Goal: Check status: Check status

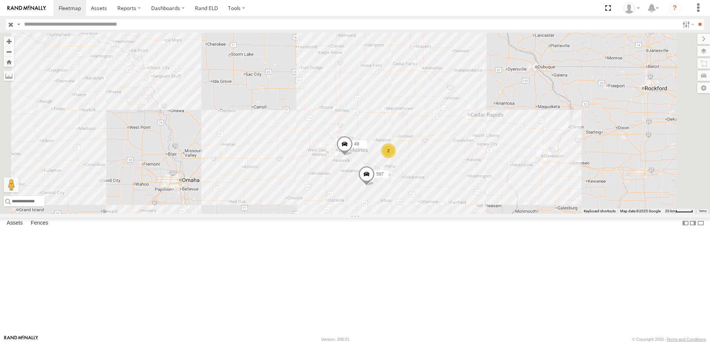
click at [0, 0] on div "48" at bounding box center [0, 0] width 0 height 0
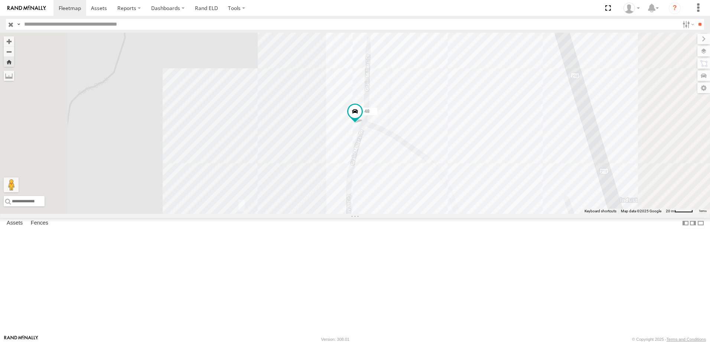
click at [0, 0] on div "49" at bounding box center [0, 0] width 0 height 0
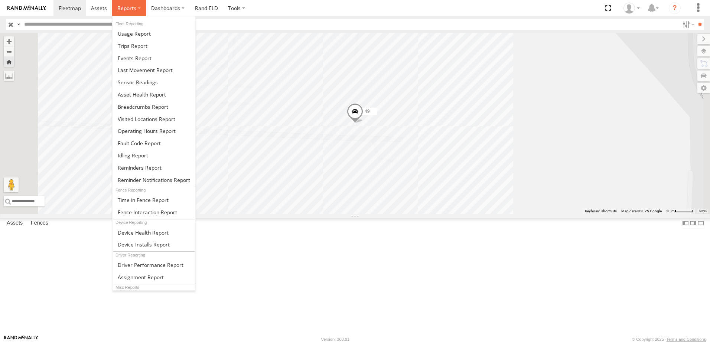
click at [129, 5] on span at bounding box center [126, 7] width 19 height 7
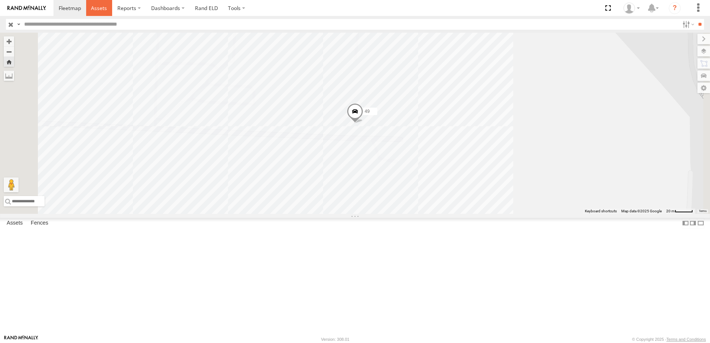
click at [103, 7] on span at bounding box center [99, 7] width 16 height 7
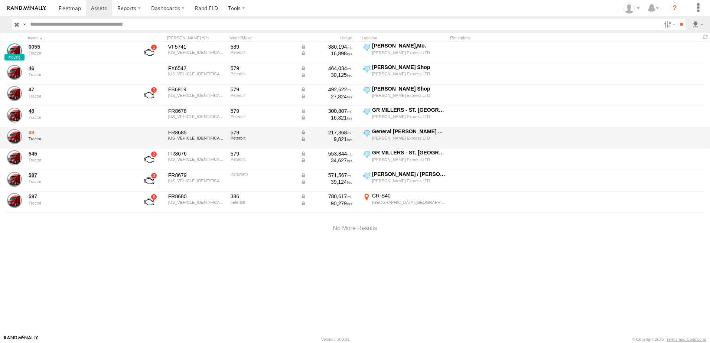
click at [32, 131] on link "49" at bounding box center [80, 132] width 102 height 7
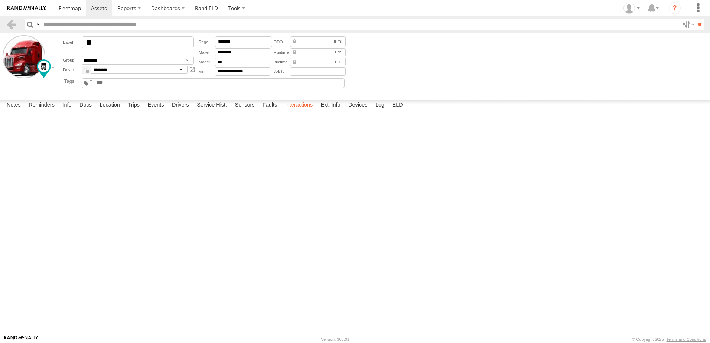
click at [301, 111] on label "Interactions" at bounding box center [298, 105] width 35 height 10
click at [11, 23] on link at bounding box center [11, 24] width 11 height 11
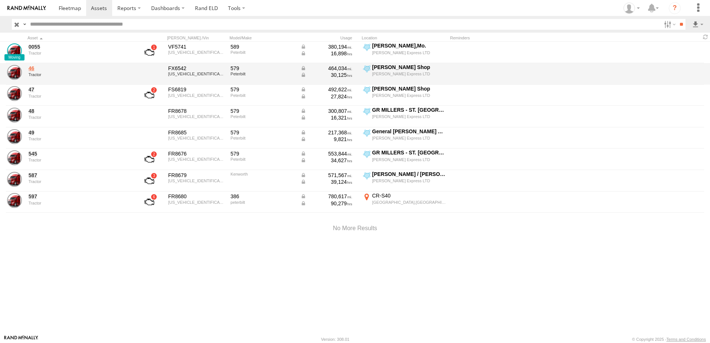
click at [29, 69] on link "46" at bounding box center [80, 68] width 102 height 7
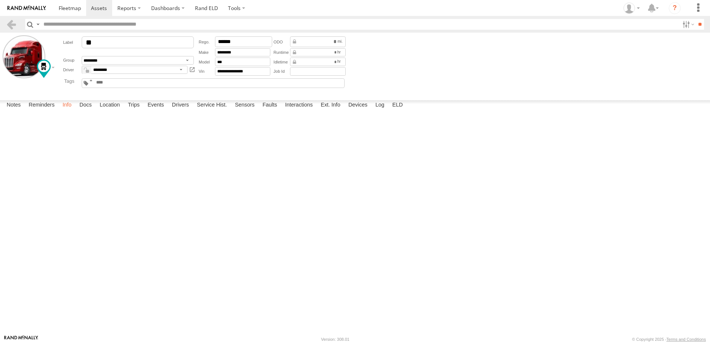
click at [69, 111] on label "Info" at bounding box center [67, 105] width 16 height 10
click at [12, 24] on link at bounding box center [11, 24] width 11 height 11
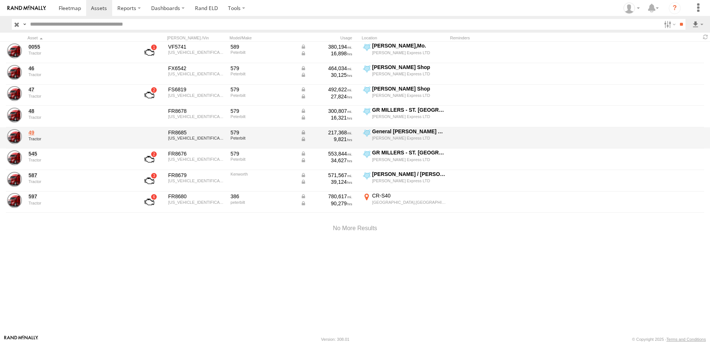
click at [33, 133] on link "49" at bounding box center [80, 132] width 102 height 7
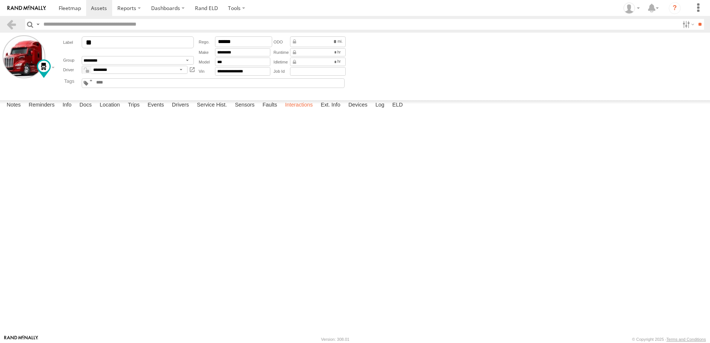
click at [300, 111] on label "Interactions" at bounding box center [298, 105] width 35 height 10
click at [11, 23] on link at bounding box center [11, 24] width 11 height 11
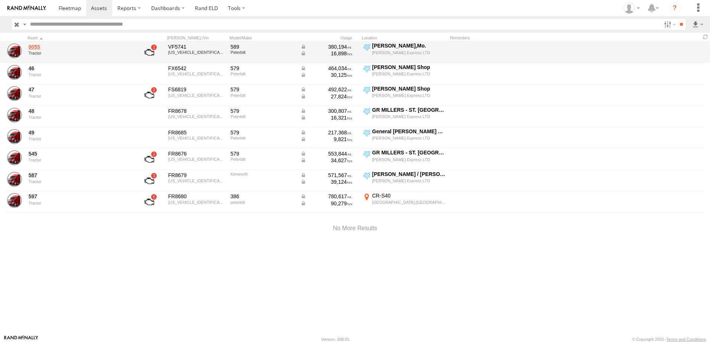
click at [36, 47] on link "0055" at bounding box center [80, 46] width 102 height 7
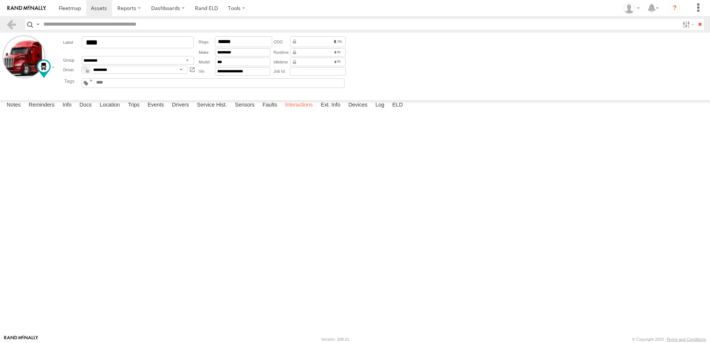
click at [305, 111] on label "Interactions" at bounding box center [298, 105] width 35 height 10
click at [13, 23] on link at bounding box center [11, 24] width 11 height 11
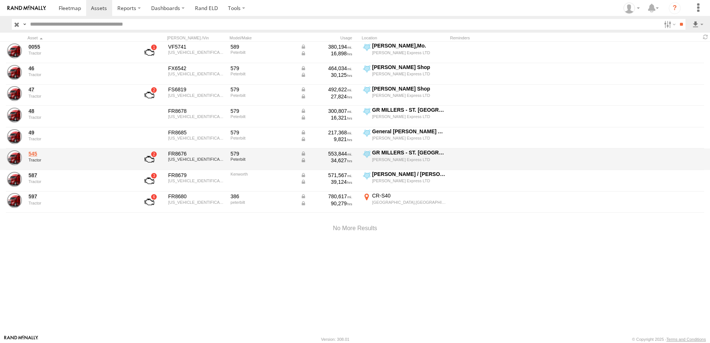
click at [35, 155] on link "545" at bounding box center [80, 153] width 102 height 7
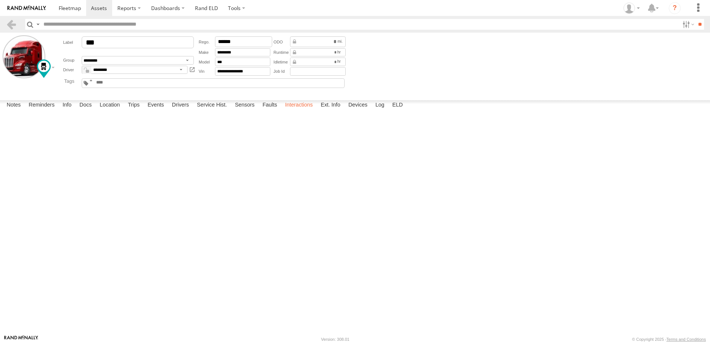
click at [300, 111] on label "Interactions" at bounding box center [298, 105] width 35 height 10
click at [12, 23] on link at bounding box center [11, 24] width 11 height 11
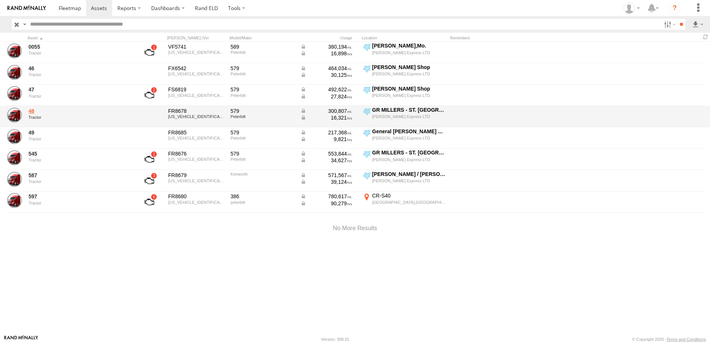
click at [29, 111] on link "48" at bounding box center [80, 111] width 102 height 7
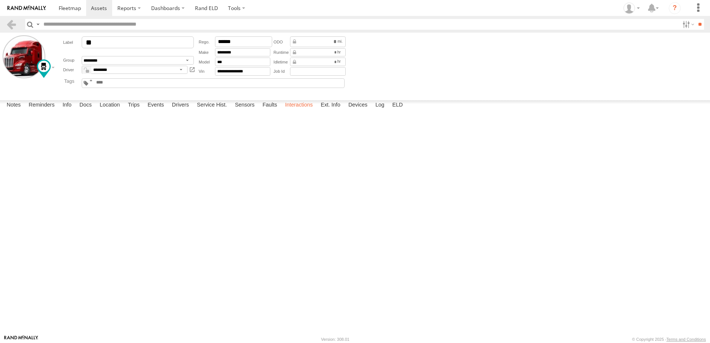
click at [309, 111] on label "Interactions" at bounding box center [298, 105] width 35 height 10
